Goal: Information Seeking & Learning: Learn about a topic

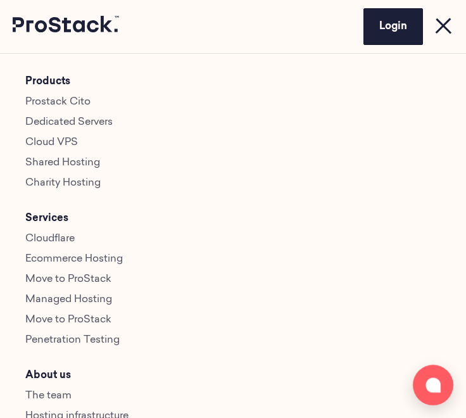
click at [61, 258] on link "Ecommerce Hosting" at bounding box center [74, 259] width 98 height 10
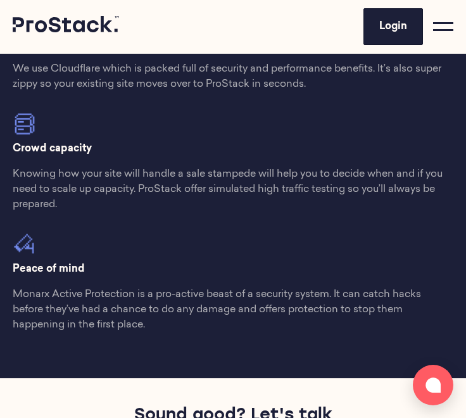
scroll to position [605, 0]
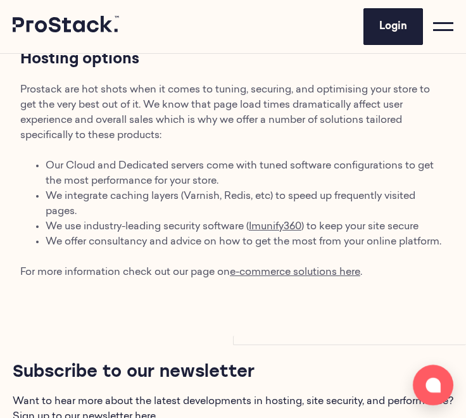
scroll to position [1071, 0]
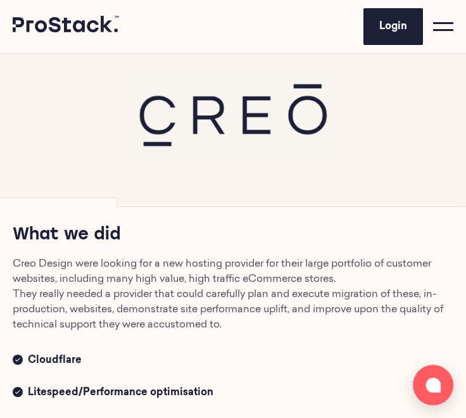
scroll to position [197, 0]
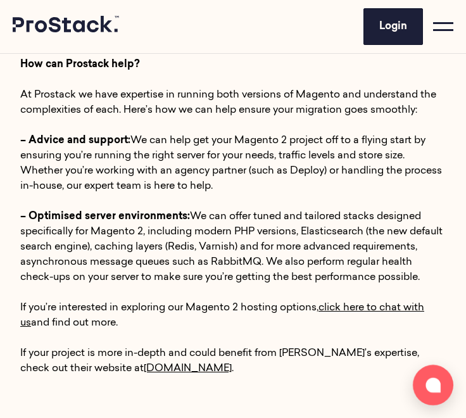
scroll to position [1622, 0]
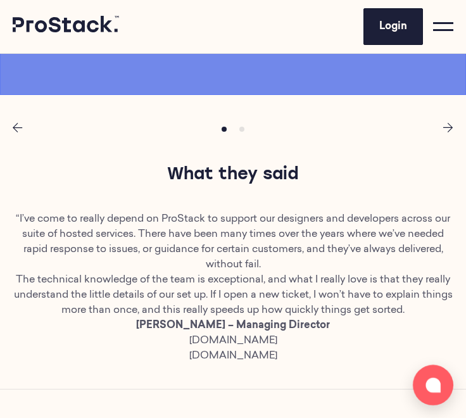
scroll to position [961, 0]
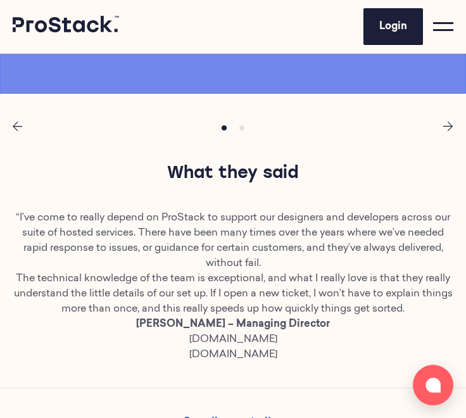
click at [450, 132] on icon "Next page" at bounding box center [448, 127] width 10 height 10
click at [446, 132] on icon "Next page" at bounding box center [448, 127] width 10 height 10
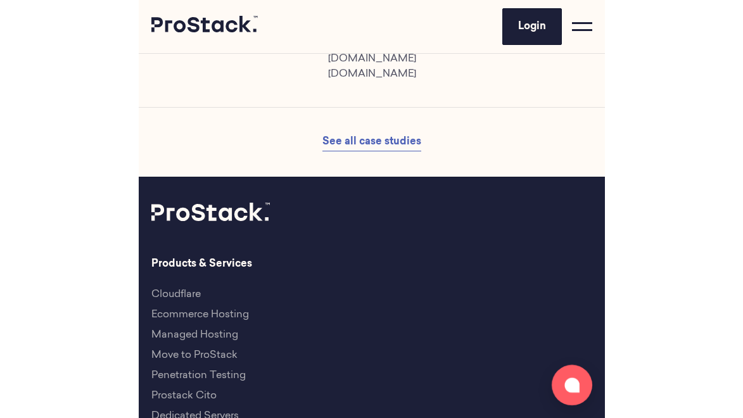
scroll to position [1231, 0]
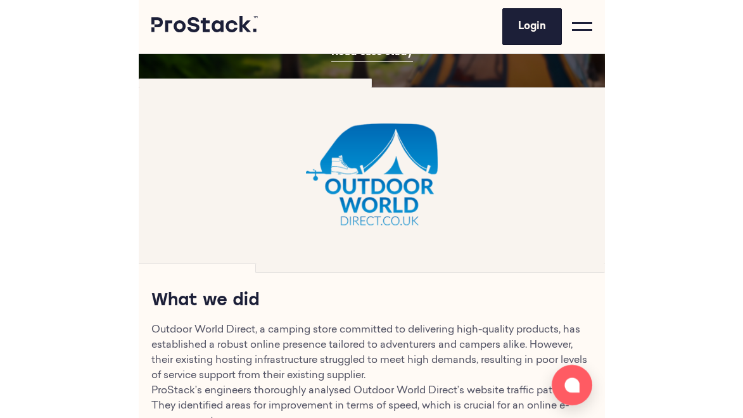
scroll to position [149, 0]
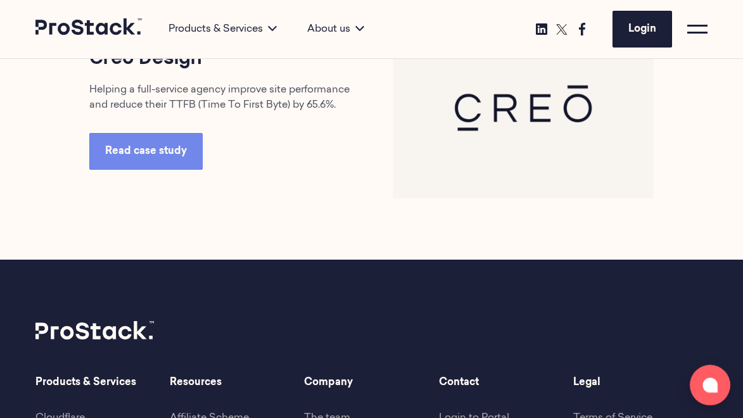
scroll to position [2781, 0]
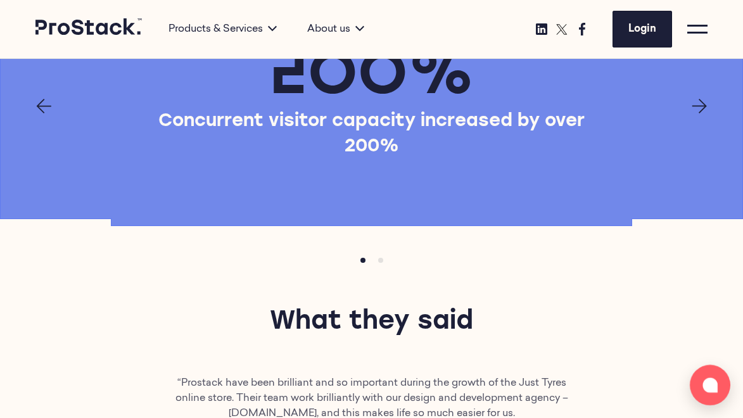
scroll to position [1022, 0]
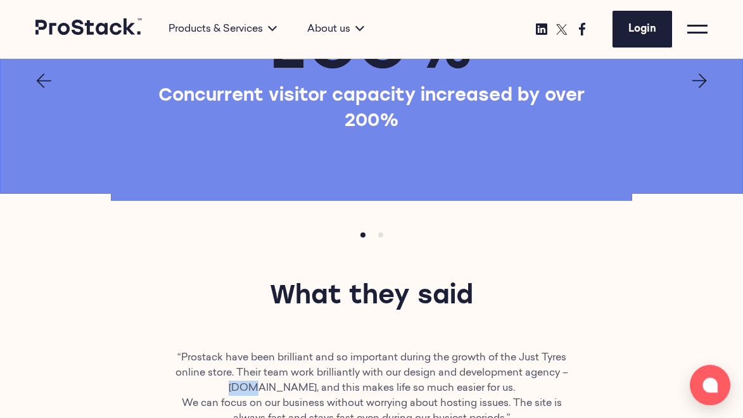
drag, startPoint x: 271, startPoint y: 389, endPoint x: 255, endPoint y: 389, distance: 15.8
click at [255, 389] on p "“Prostack have been brilliant and so important during the growth of the Just Ty…" at bounding box center [371, 373] width 403 height 46
copy p "aira"
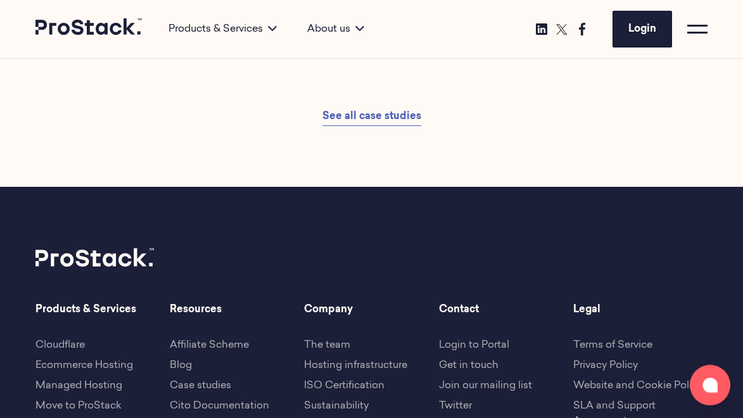
scroll to position [1469, 0]
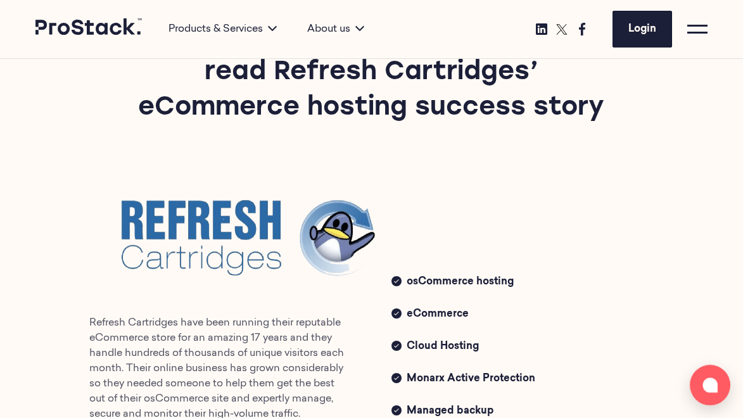
scroll to position [2728, 0]
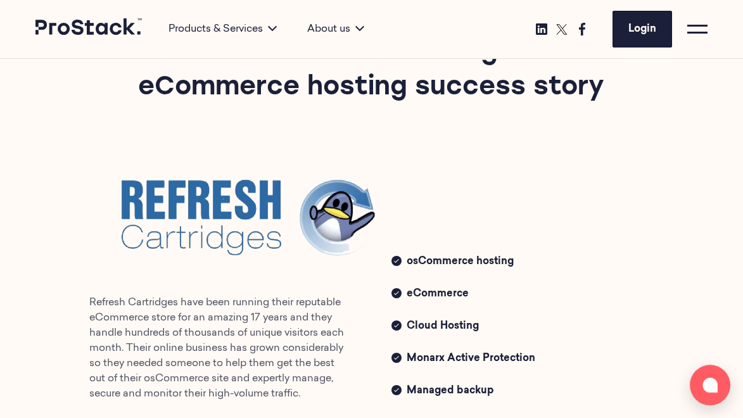
click at [222, 245] on img at bounding box center [247, 213] width 317 height 134
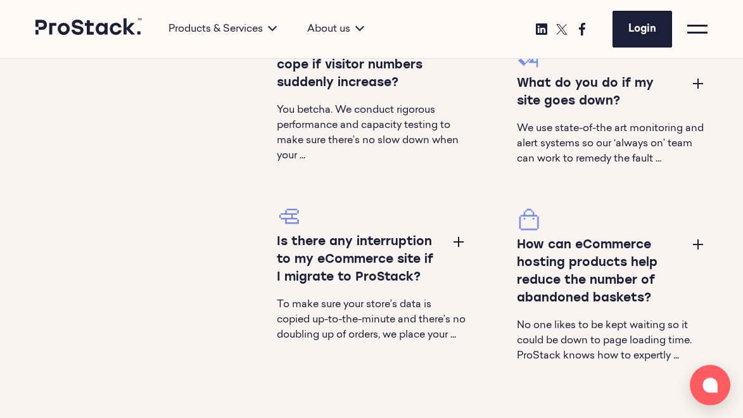
scroll to position [2204, 0]
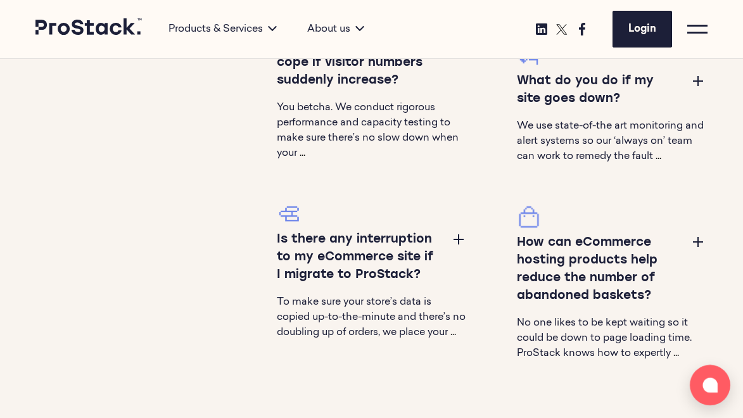
click at [450, 337] on span "..." at bounding box center [453, 332] width 6 height 10
click at [457, 237] on button at bounding box center [458, 238] width 15 height 15
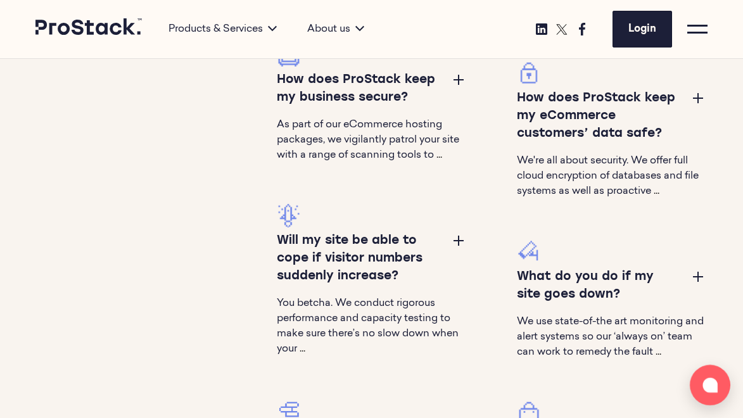
scroll to position [2008, 0]
click at [700, 106] on button at bounding box center [697, 98] width 15 height 15
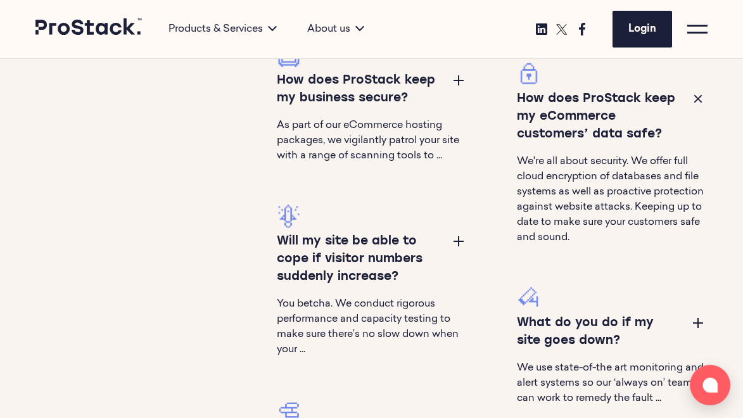
drag, startPoint x: 656, startPoint y: 151, endPoint x: 643, endPoint y: 113, distance: 40.0
click at [643, 113] on h3 "How does ProStack keep my eCommerce customers’ data safe?" at bounding box center [599, 117] width 164 height 53
copy h3 "keep my eCommerce customers’ data safe"
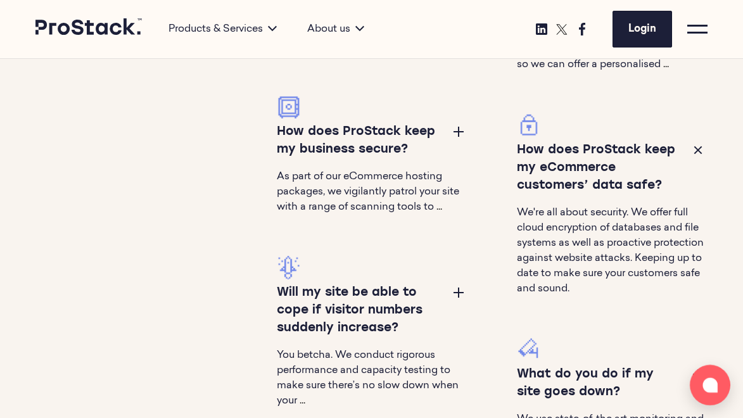
scroll to position [1955, 0]
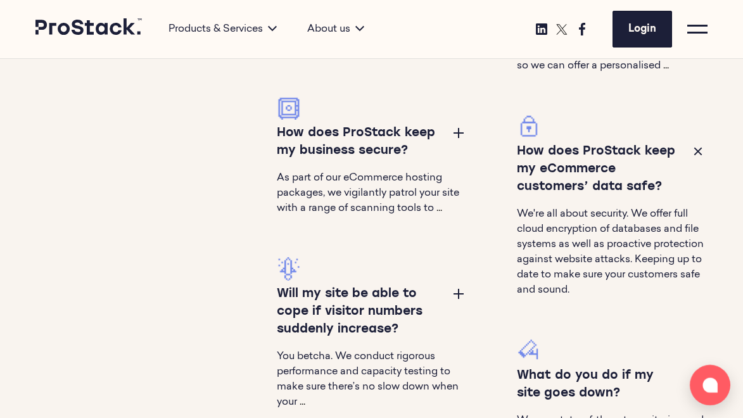
click at [461, 129] on button at bounding box center [458, 132] width 15 height 15
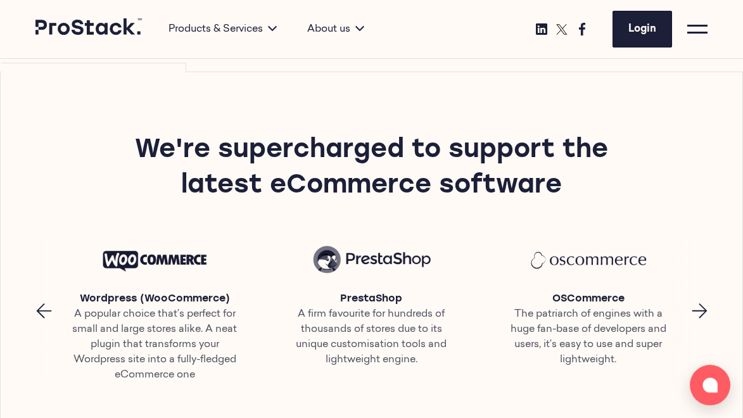
scroll to position [446, 0]
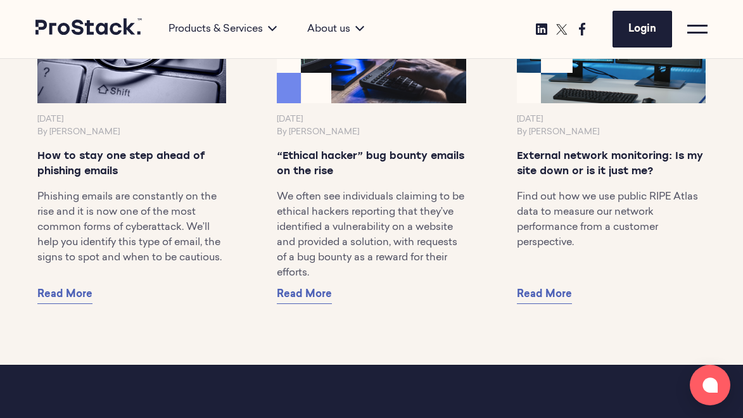
scroll to position [1530, 0]
